Goal: Complete application form

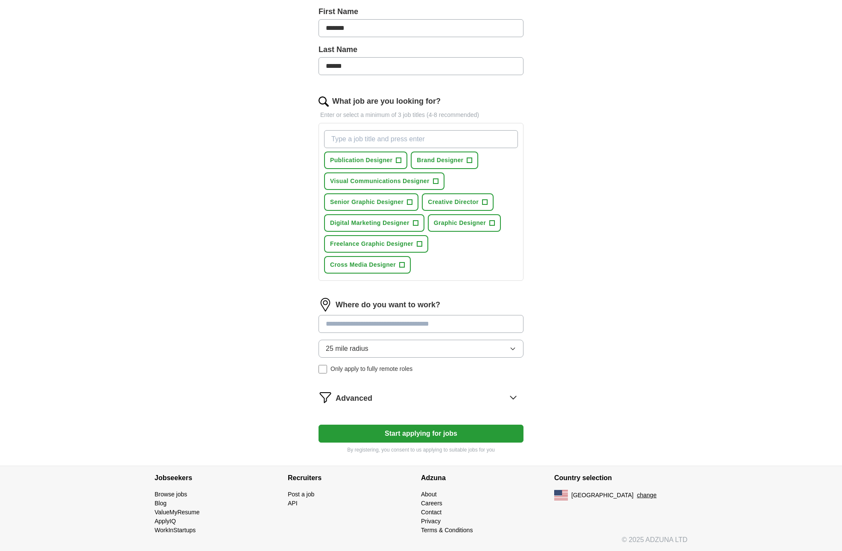
scroll to position [193, 0]
click at [438, 321] on input at bounding box center [421, 323] width 205 height 18
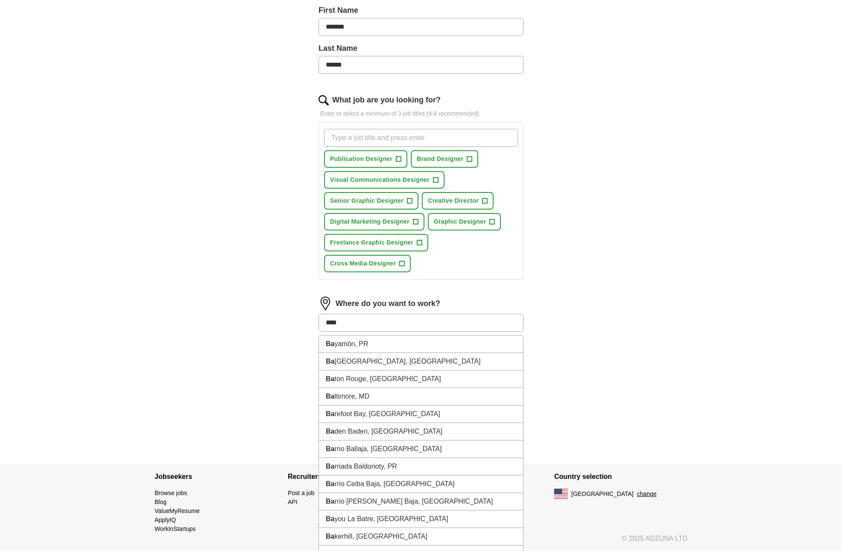
type input "*****"
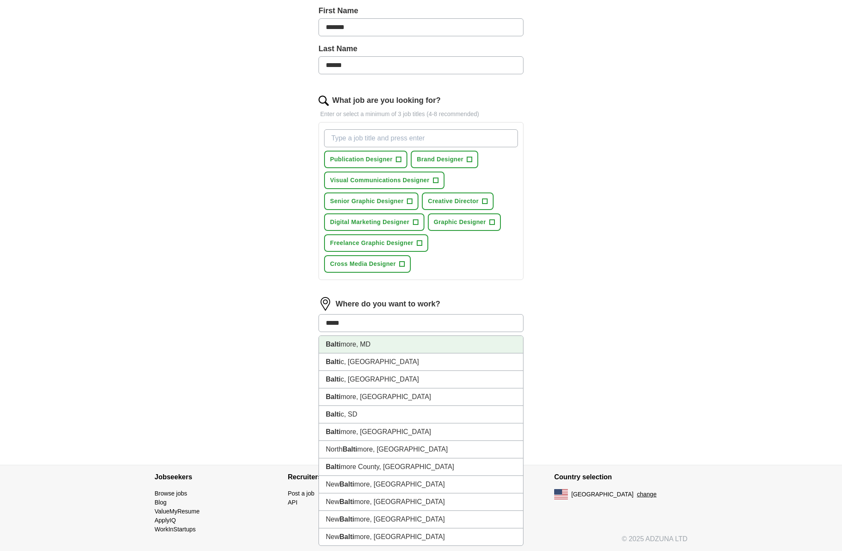
click at [374, 347] on li "Balti more, MD" at bounding box center [421, 345] width 204 height 18
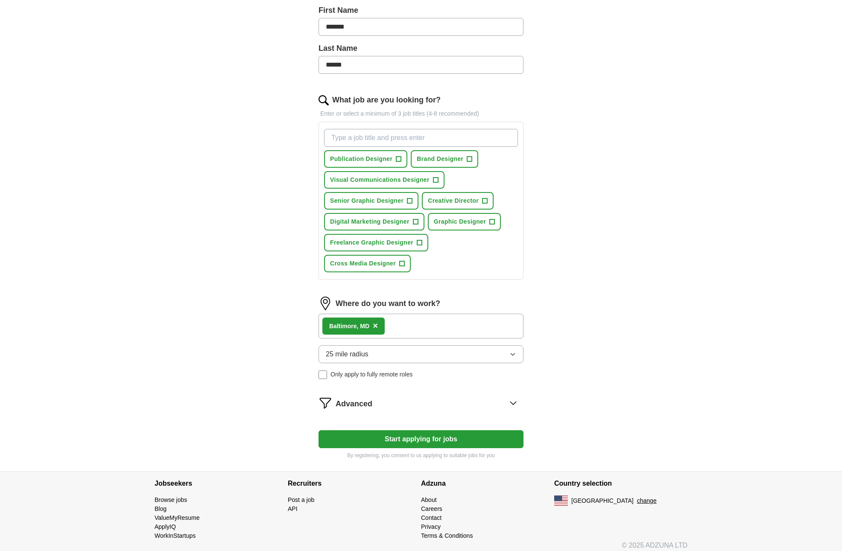
click at [389, 356] on button "25 mile radius" at bounding box center [421, 354] width 205 height 18
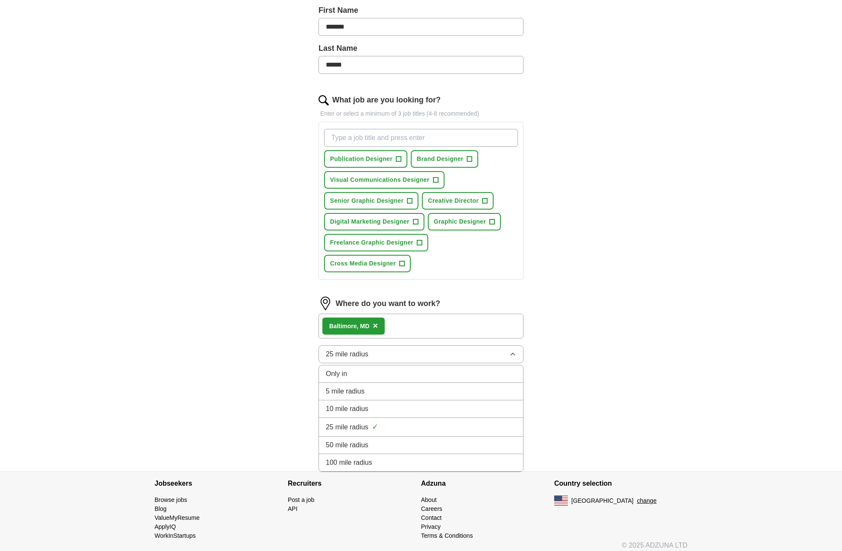
click at [365, 445] on span "50 mile radius" at bounding box center [347, 445] width 43 height 10
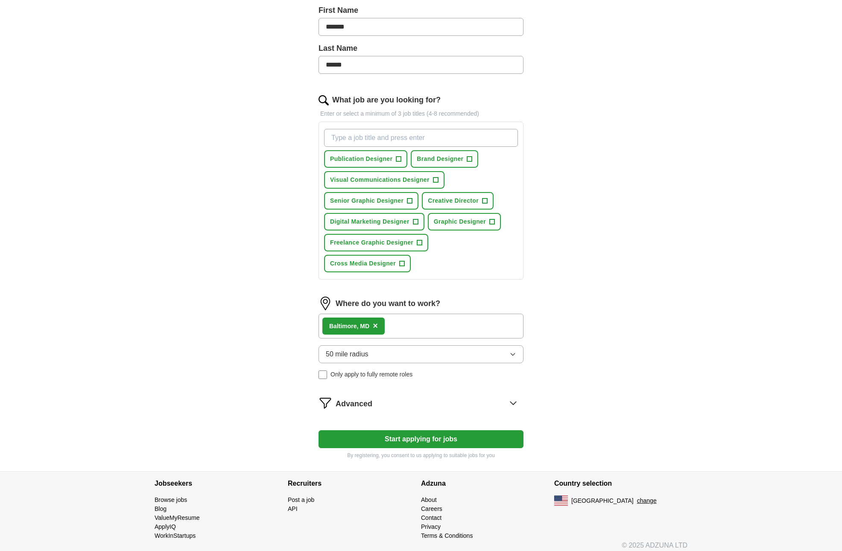
click at [517, 406] on icon at bounding box center [513, 403] width 14 height 14
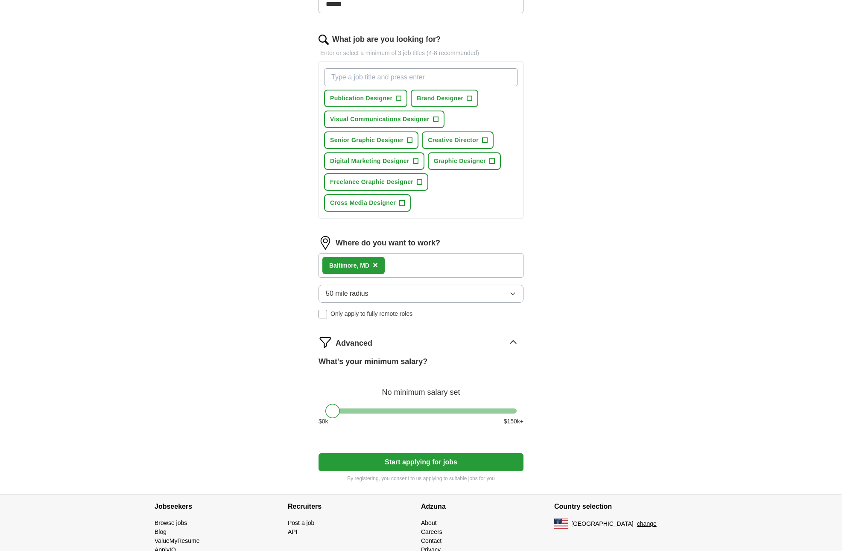
scroll to position [283, 0]
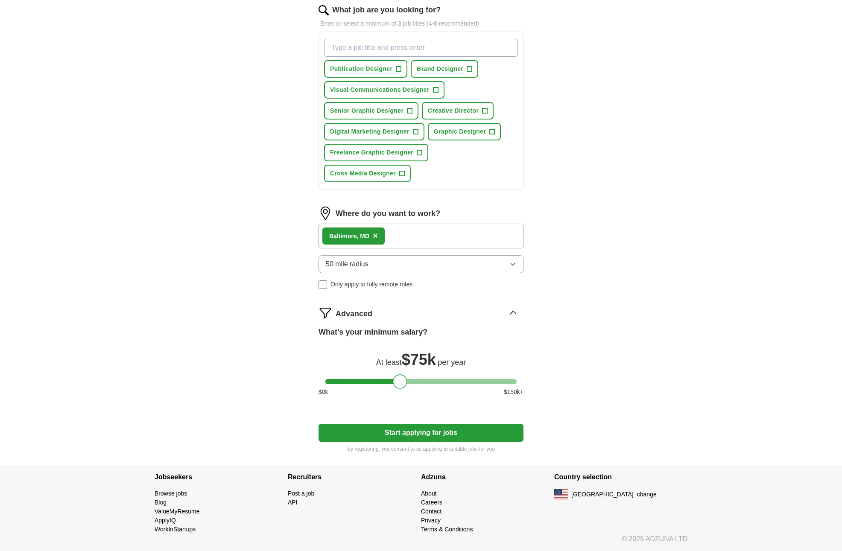
drag, startPoint x: 332, startPoint y: 382, endPoint x: 400, endPoint y: 376, distance: 67.7
click at [400, 376] on div at bounding box center [400, 381] width 15 height 15
click at [434, 430] on button "Start applying for jobs" at bounding box center [421, 433] width 205 height 18
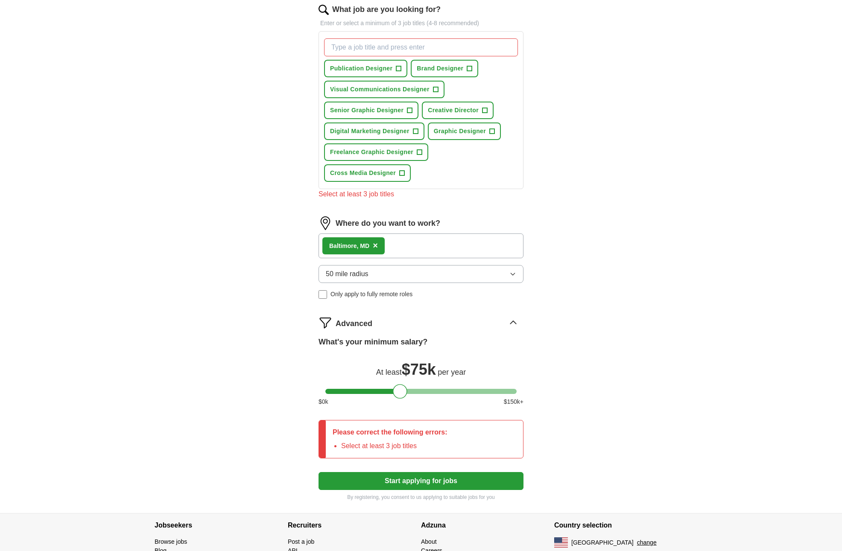
scroll to position [276, 0]
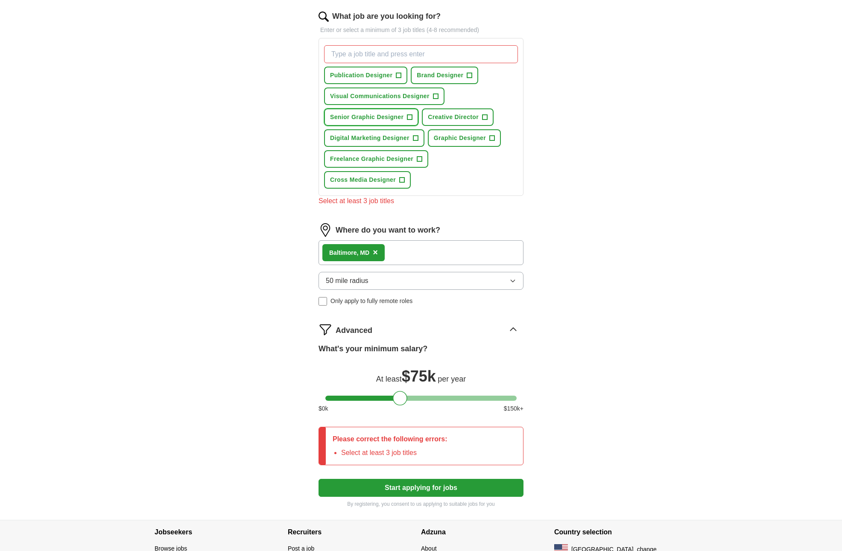
click at [411, 119] on span "+" at bounding box center [409, 117] width 5 height 7
click at [493, 139] on span "+" at bounding box center [492, 138] width 5 height 7
click at [469, 76] on span "+" at bounding box center [469, 75] width 5 height 7
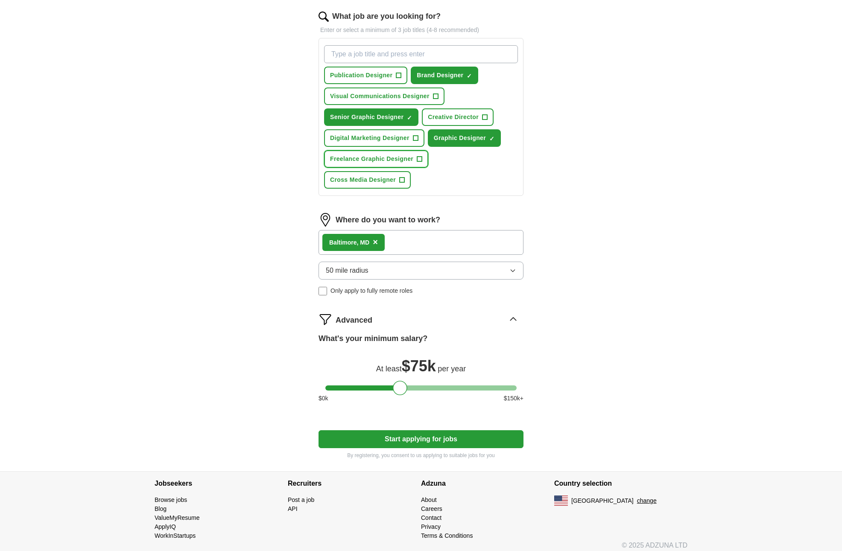
click at [420, 161] on span "+" at bounding box center [419, 159] width 5 height 7
click at [435, 96] on span "+" at bounding box center [435, 96] width 5 height 7
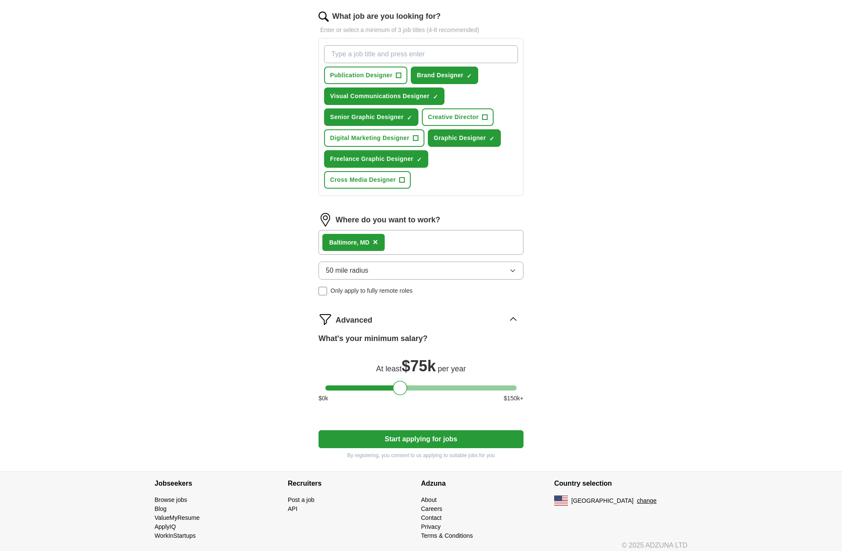
click at [378, 49] on input "What job are you looking for?" at bounding box center [421, 54] width 194 height 18
type input "Art Director"
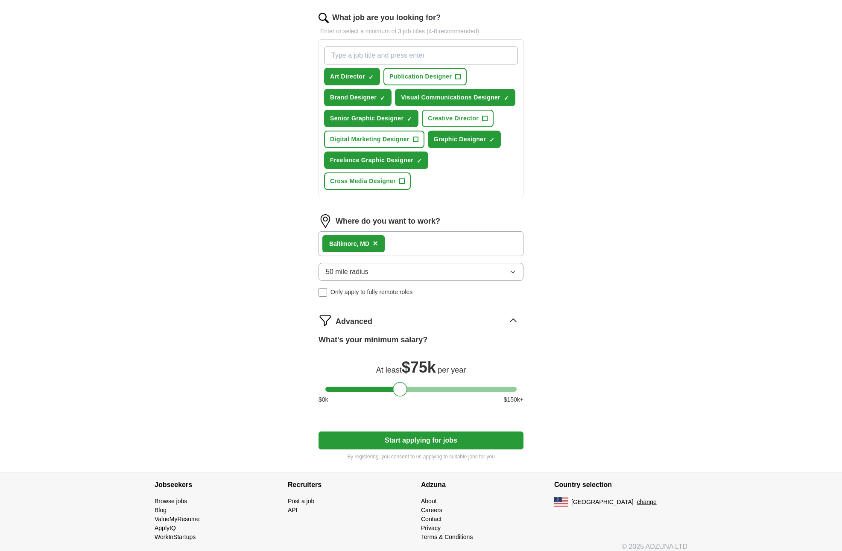
scroll to position [269, 0]
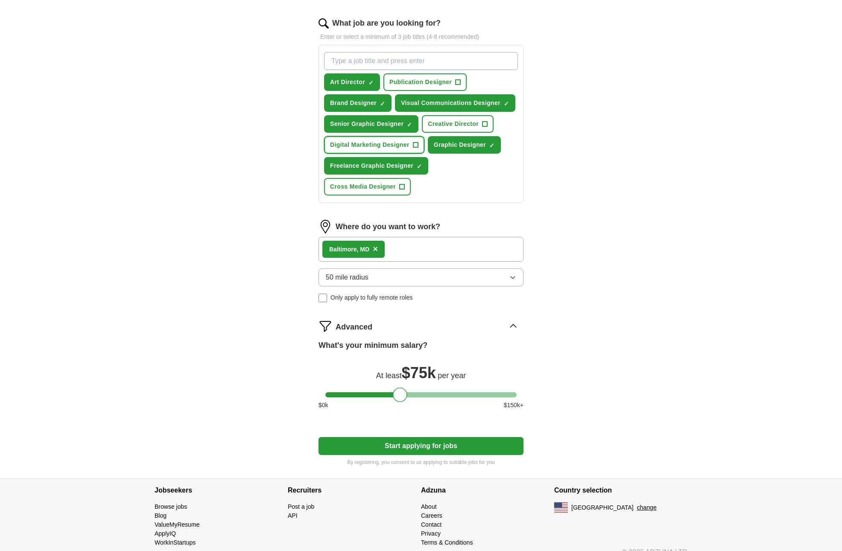
click at [415, 145] on span "+" at bounding box center [415, 145] width 5 height 7
click at [403, 187] on span "+" at bounding box center [402, 187] width 5 height 7
drag, startPoint x: 458, startPoint y: 80, endPoint x: 470, endPoint y: 99, distance: 21.9
click at [459, 81] on span "+" at bounding box center [458, 82] width 5 height 7
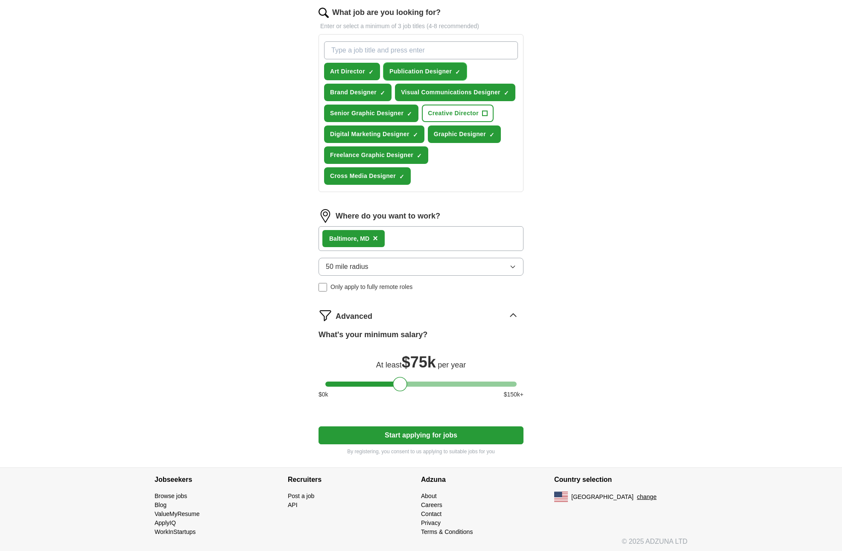
scroll to position [283, 0]
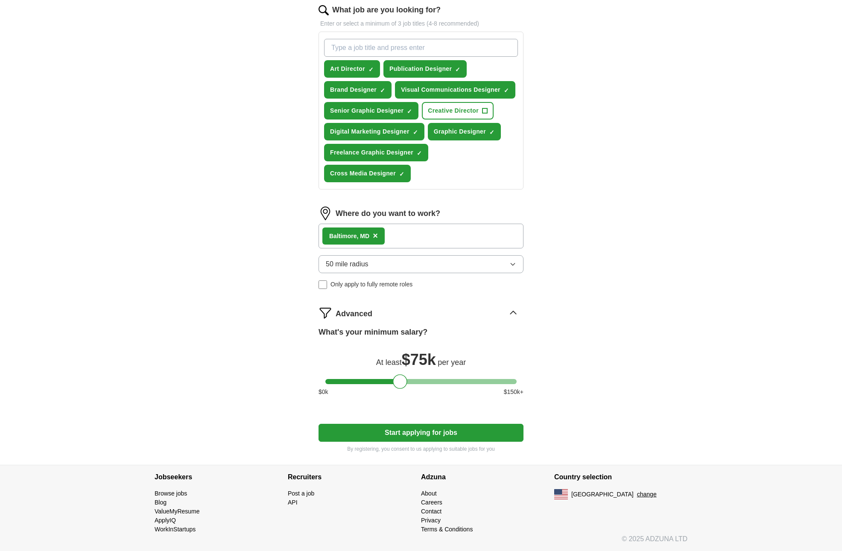
click at [460, 432] on button "Start applying for jobs" at bounding box center [421, 433] width 205 height 18
select select "**"
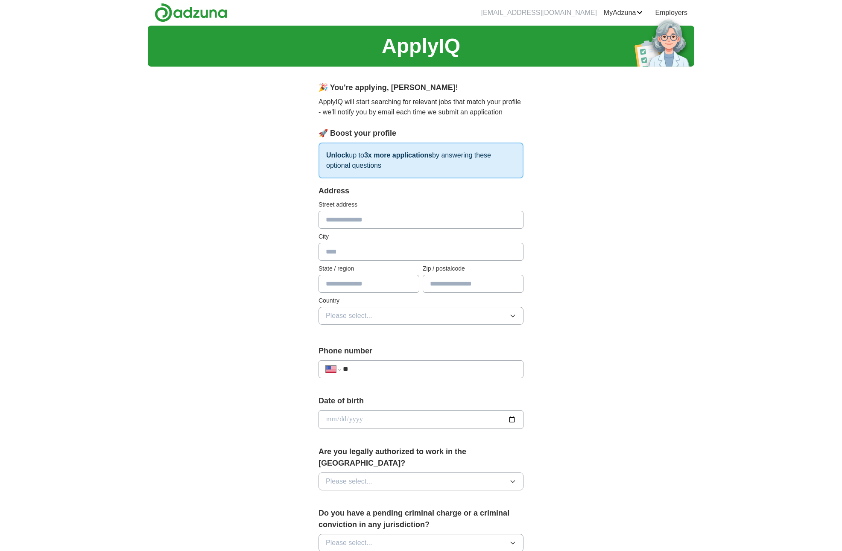
scroll to position [0, 0]
click at [358, 222] on input "text" at bounding box center [421, 220] width 205 height 18
type input "**********"
type input "*********"
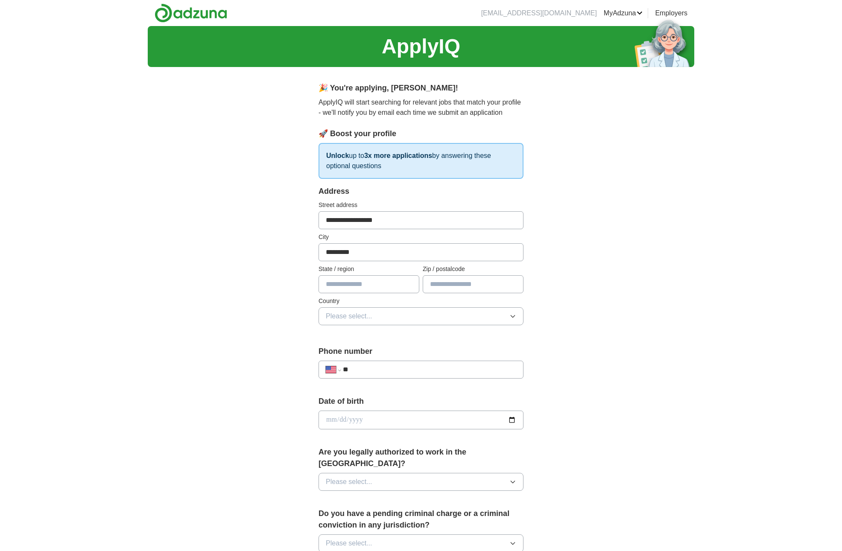
type input "**"
type input "**********"
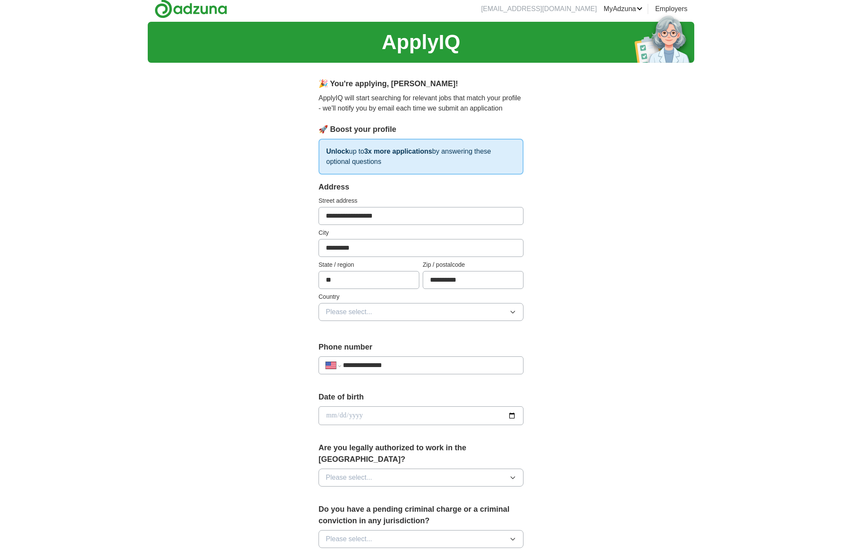
scroll to position [34, 0]
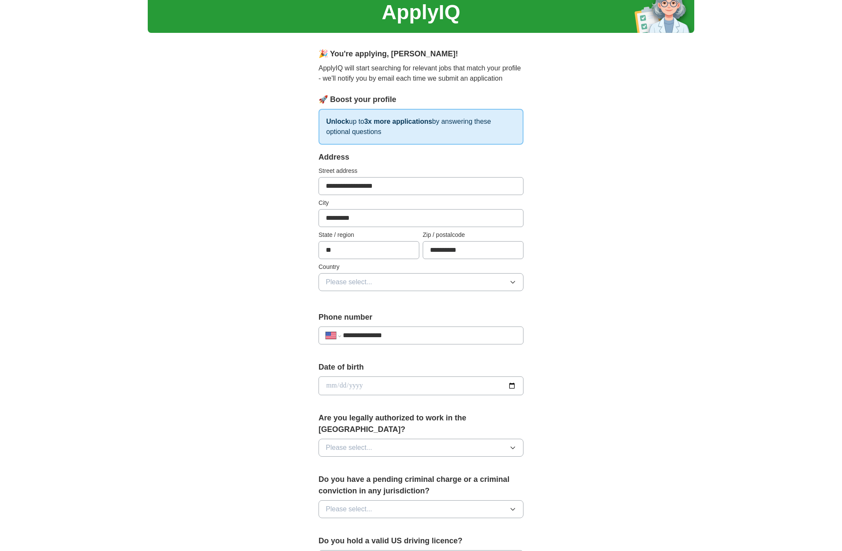
click at [435, 285] on button "Please select..." at bounding box center [421, 282] width 205 height 18
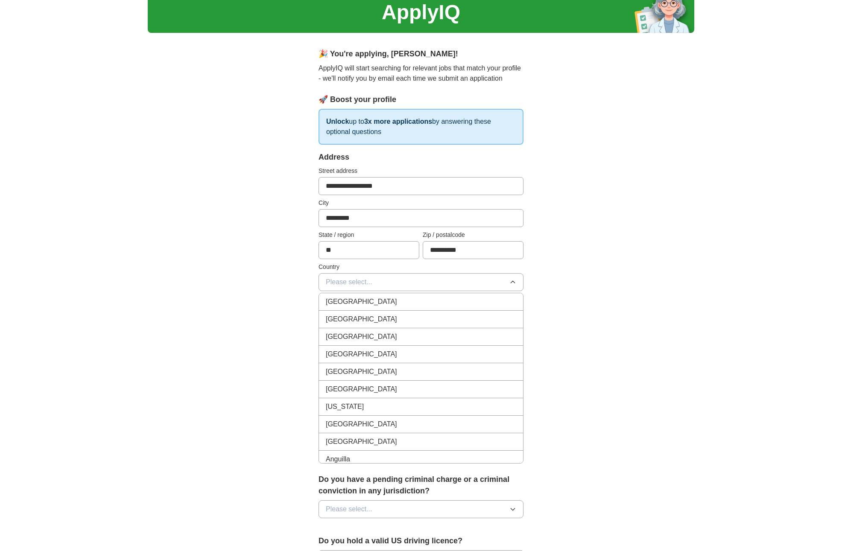
click at [406, 304] on div "[GEOGRAPHIC_DATA]" at bounding box center [421, 302] width 190 height 10
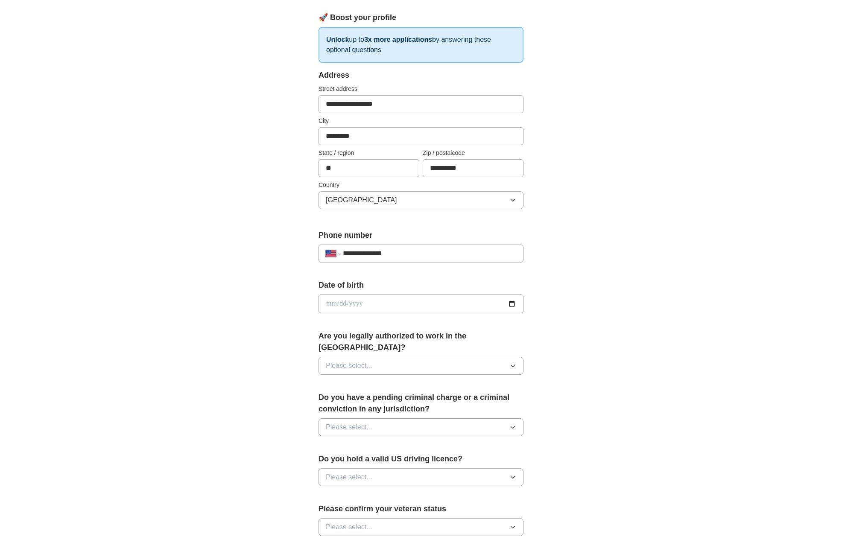
scroll to position [212, 0]
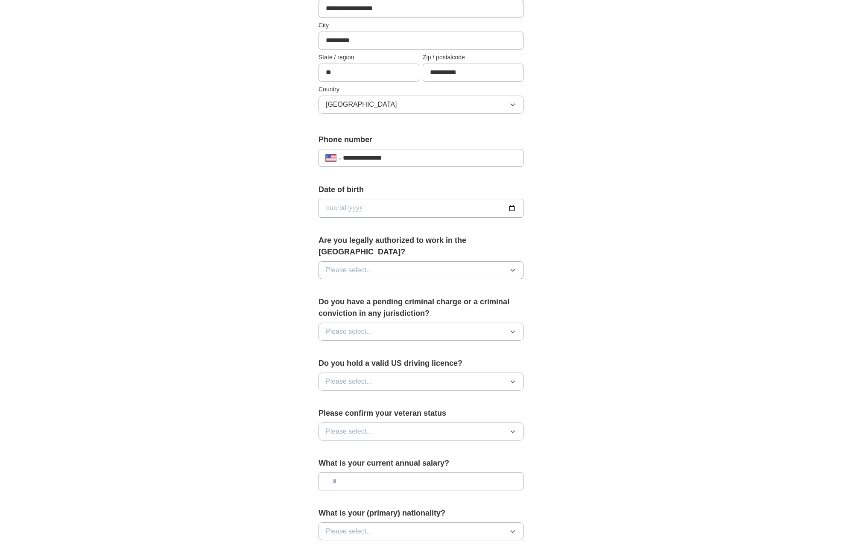
click at [494, 263] on button "Please select..." at bounding box center [421, 270] width 205 height 18
click at [390, 285] on div "Yes" at bounding box center [421, 290] width 190 height 10
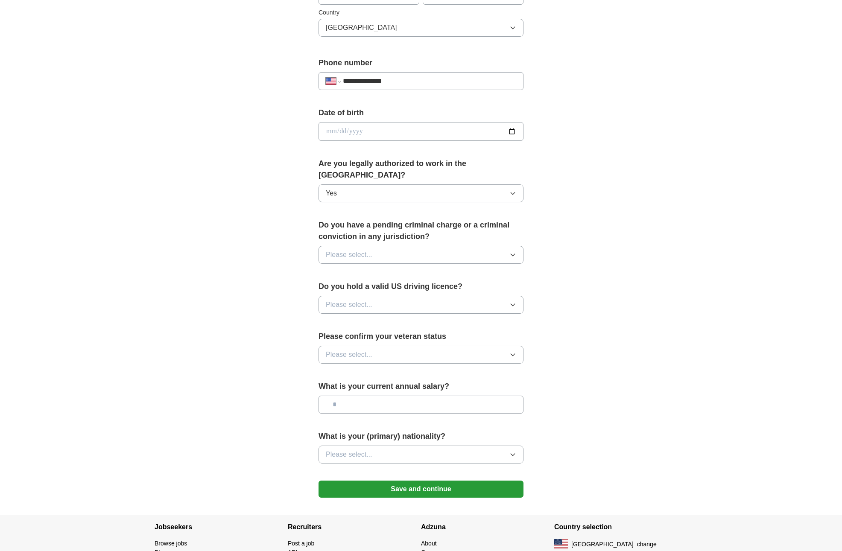
scroll to position [301, 0]
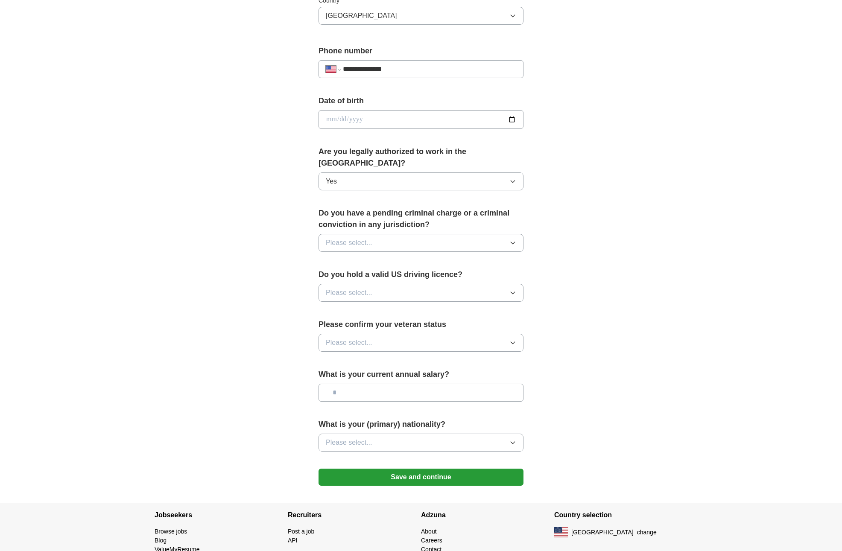
click at [423, 234] on button "Please select..." at bounding box center [421, 243] width 205 height 18
click at [345, 275] on div "No" at bounding box center [421, 280] width 190 height 10
click at [414, 284] on button "Please select..." at bounding box center [421, 293] width 205 height 18
click at [369, 307] on div "Yes" at bounding box center [421, 312] width 190 height 10
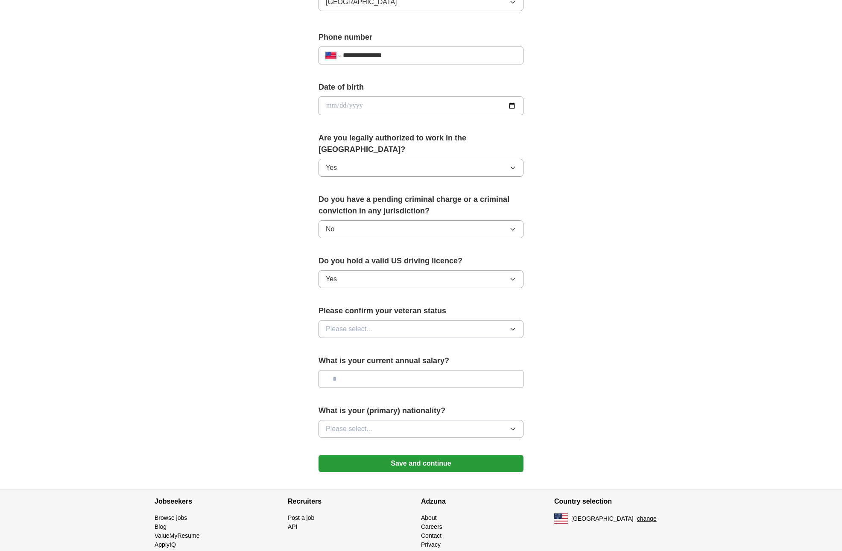
click at [404, 320] on button "Please select..." at bounding box center [421, 329] width 205 height 18
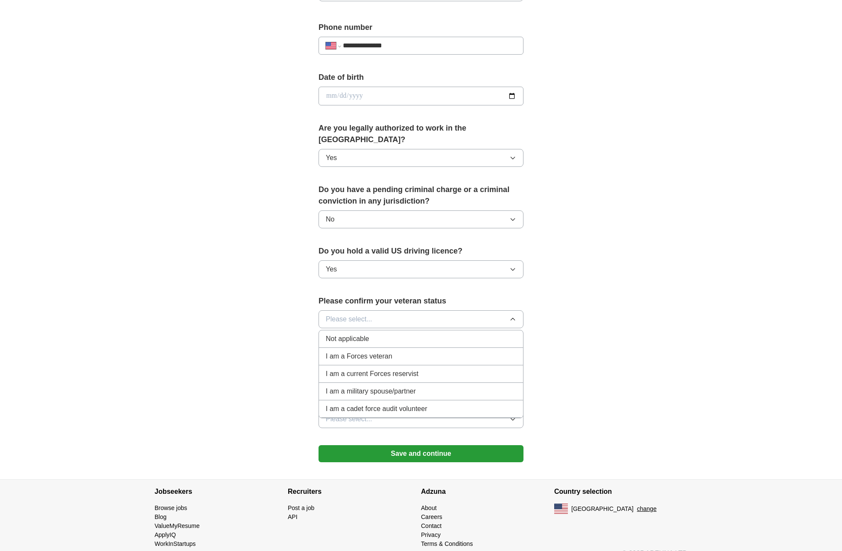
scroll to position [327, 0]
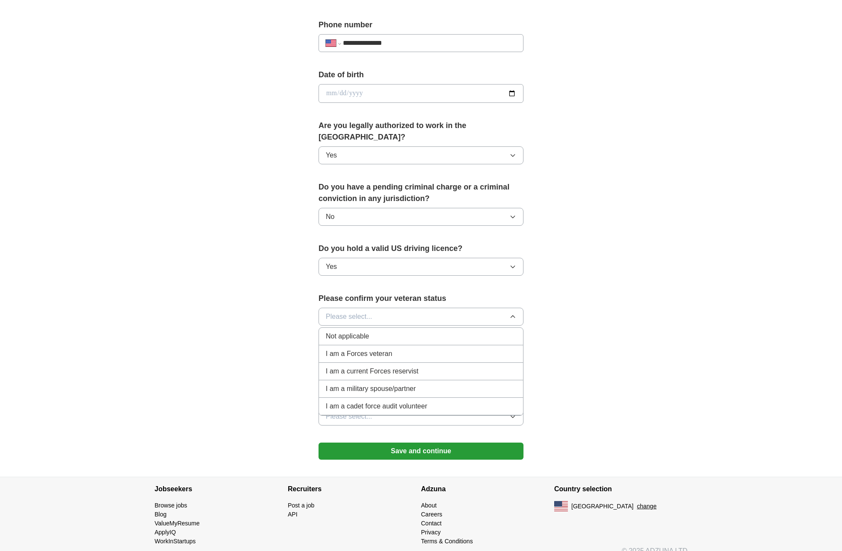
click at [628, 362] on div "**********" at bounding box center [421, 88] width 547 height 778
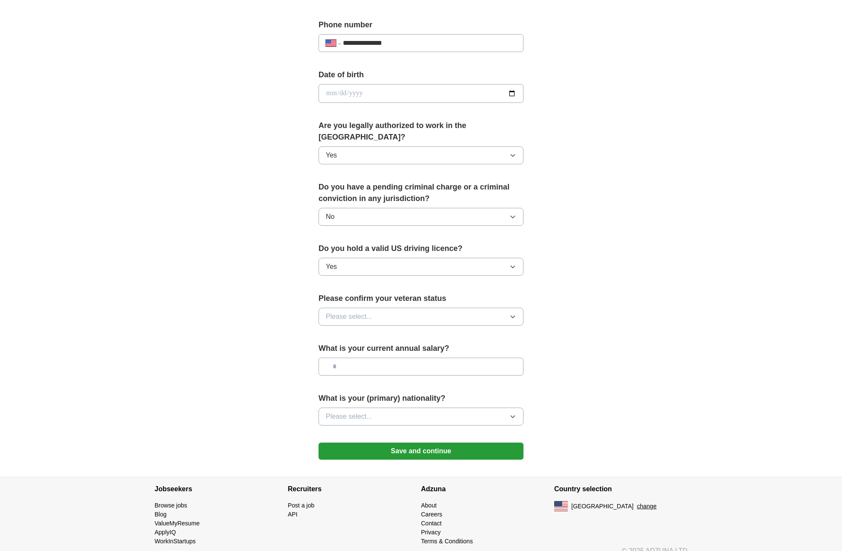
click at [401, 308] on button "Please select..." at bounding box center [421, 317] width 205 height 18
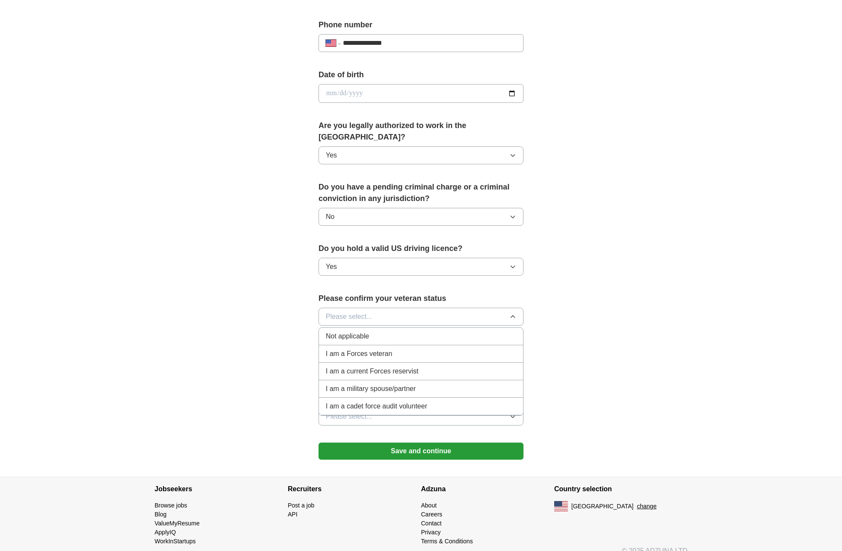
click at [383, 331] on div "Not applicable" at bounding box center [421, 336] width 190 height 10
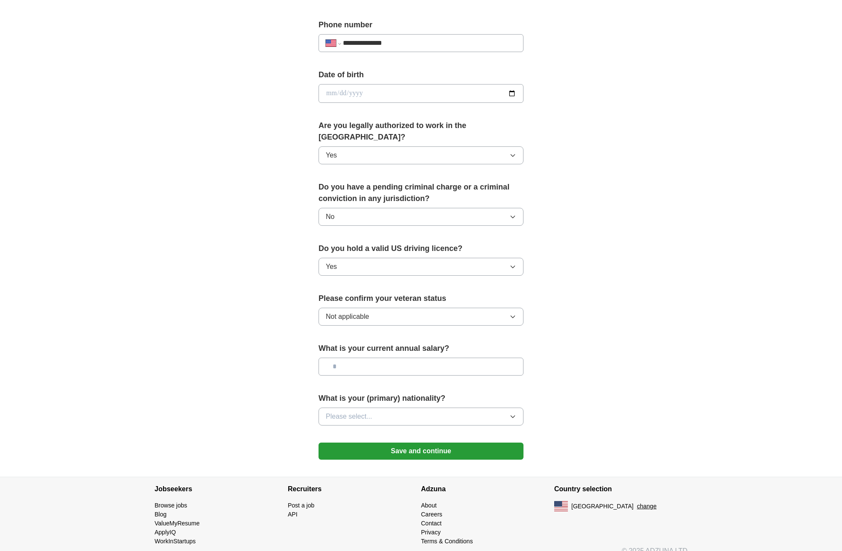
click at [386, 358] on input "text" at bounding box center [421, 367] width 205 height 18
type input "*******"
click at [421, 408] on button "Please select..." at bounding box center [421, 417] width 205 height 18
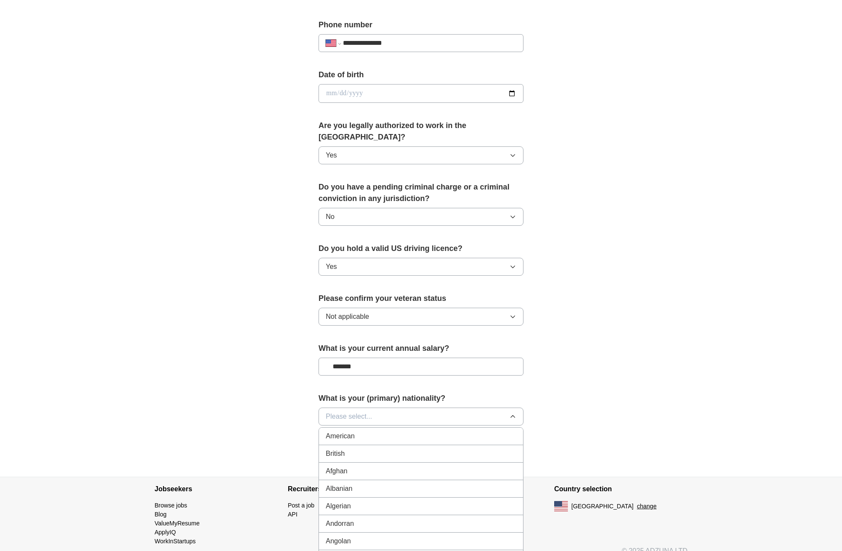
click at [392, 431] on div "American" at bounding box center [421, 436] width 190 height 10
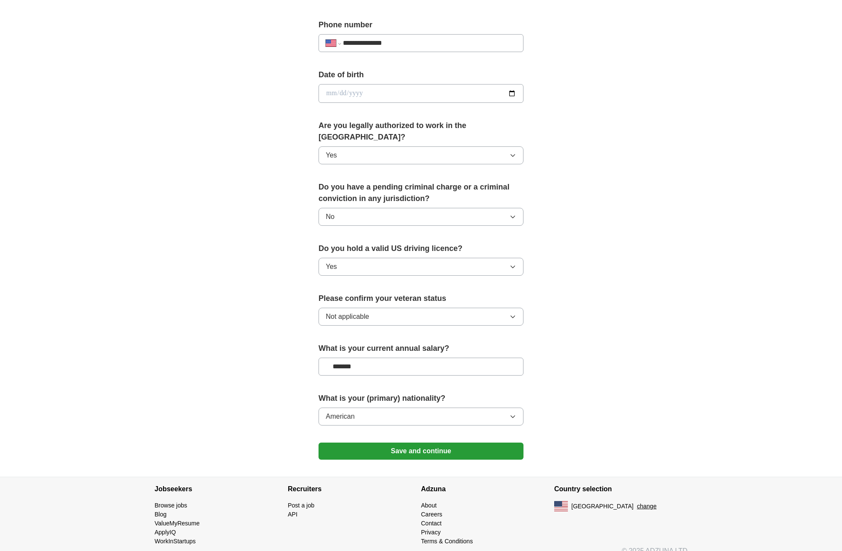
click at [441, 443] on button "Save and continue" at bounding box center [421, 451] width 205 height 17
